Goal: Find specific page/section: Find specific page/section

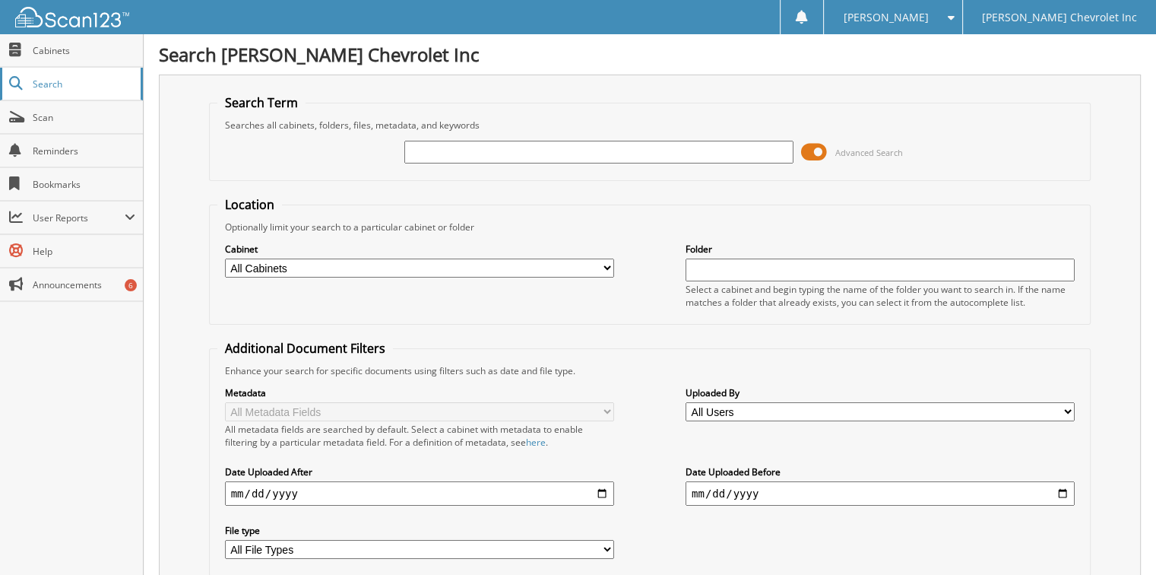
click at [49, 80] on span "Search" at bounding box center [83, 84] width 100 height 13
click at [46, 119] on span "Scan" at bounding box center [84, 117] width 103 height 13
click at [460, 156] on input "text" at bounding box center [598, 152] width 389 height 23
paste input "1C4RJECG2EC322297"
type input "1C4RJECG2EC322297"
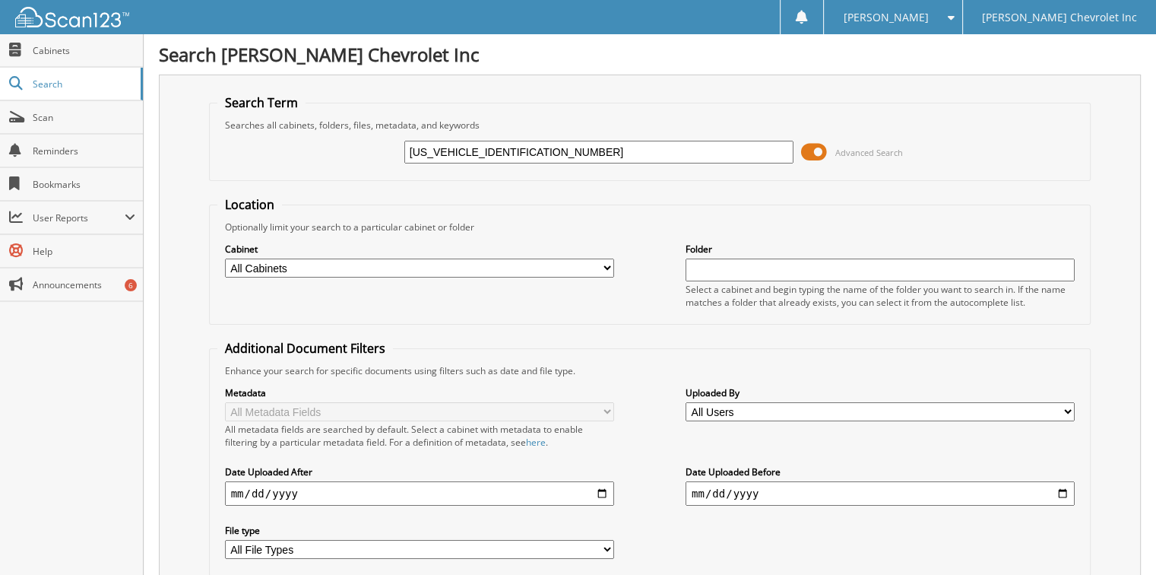
drag, startPoint x: 552, startPoint y: 144, endPoint x: 350, endPoint y: 145, distance: 202.2
click at [356, 147] on div "1C4RJECG2EC322297 Advanced Search" at bounding box center [650, 152] width 866 height 41
type input "15304"
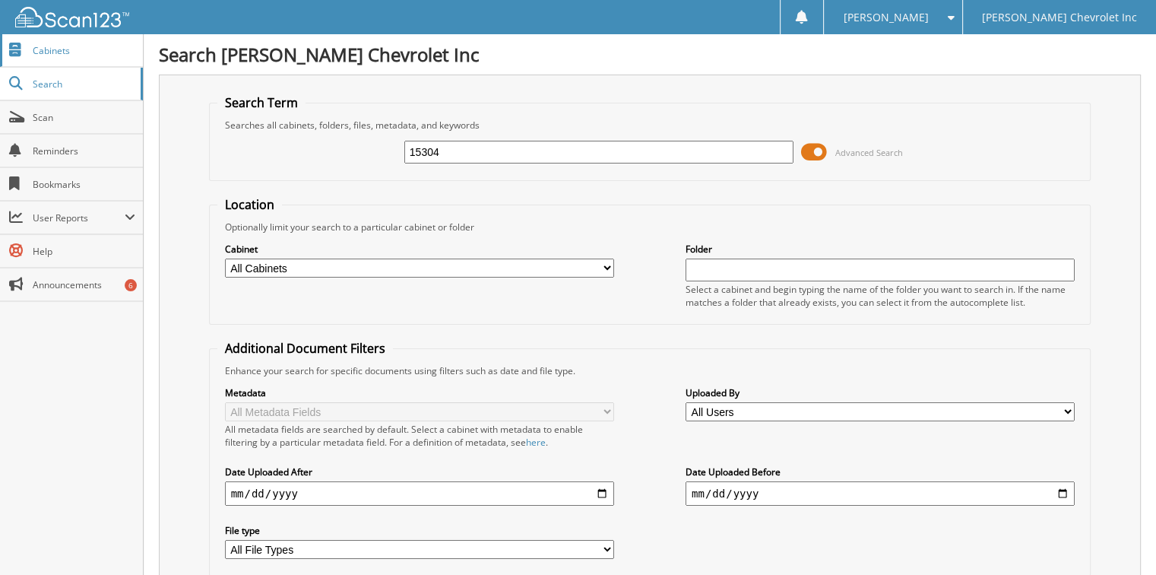
click at [62, 46] on span "Cabinets" at bounding box center [84, 50] width 103 height 13
